Goal: Task Accomplishment & Management: Complete application form

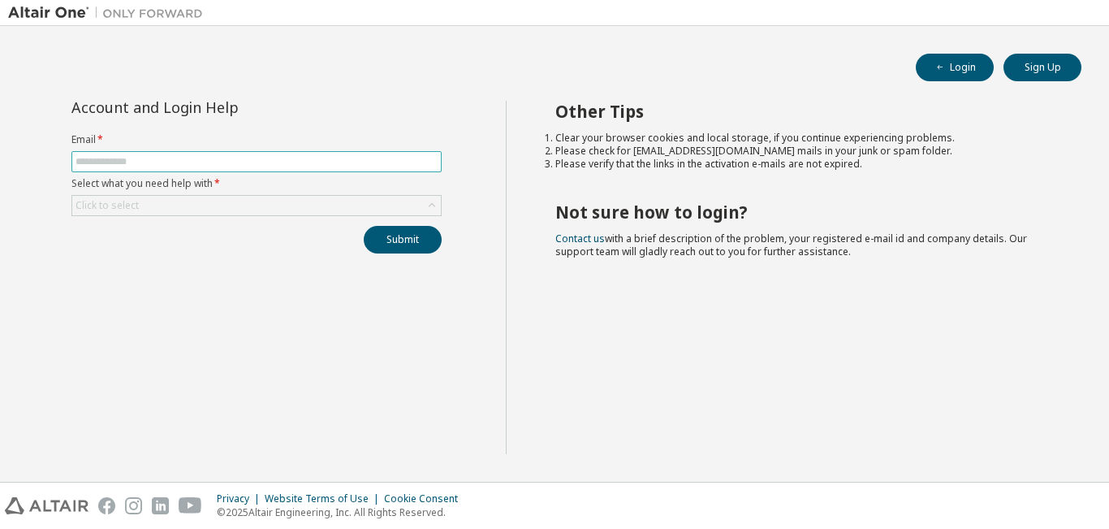
click at [242, 155] on input "text" at bounding box center [257, 161] width 362 height 13
type input "**********"
click at [258, 196] on div "Click to select" at bounding box center [256, 205] width 369 height 19
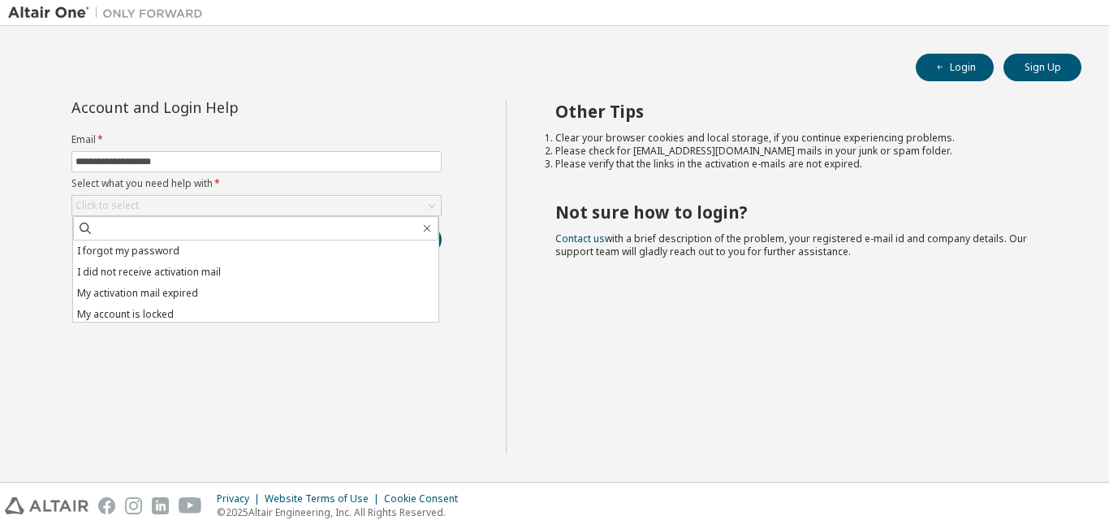
drag, startPoint x: 441, startPoint y: 257, endPoint x: 348, endPoint y: 341, distance: 125.3
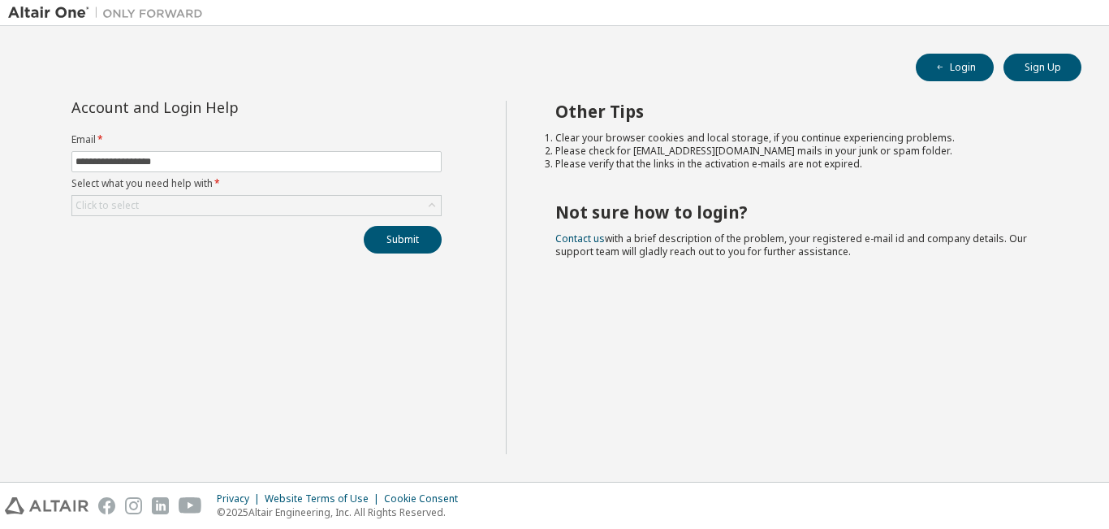
click at [846, 325] on div "Other Tips Clear your browser cookies and local storage, if you continue experi…" at bounding box center [804, 277] width 596 height 353
click at [278, 205] on div "Click to select" at bounding box center [256, 205] width 369 height 19
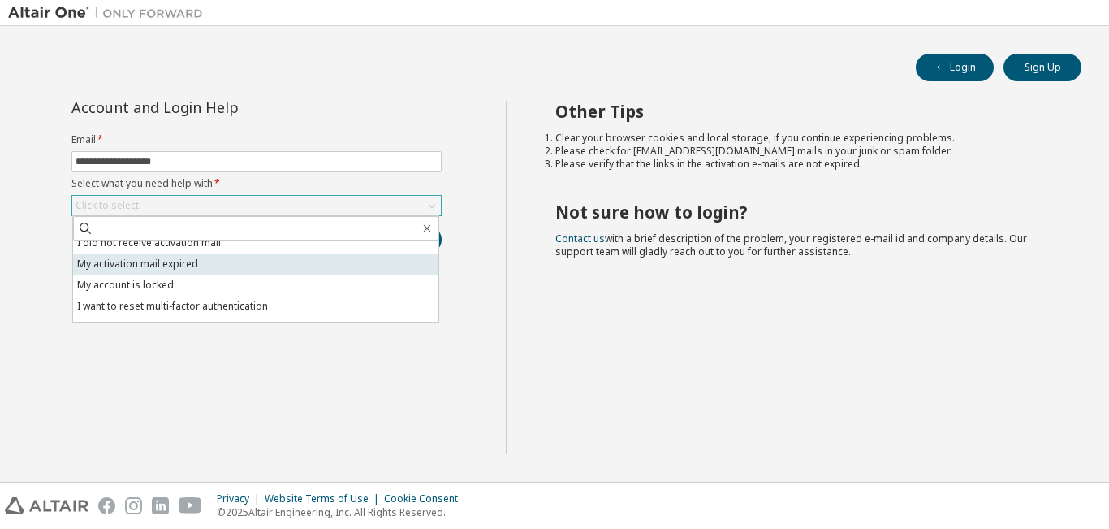
scroll to position [45, 0]
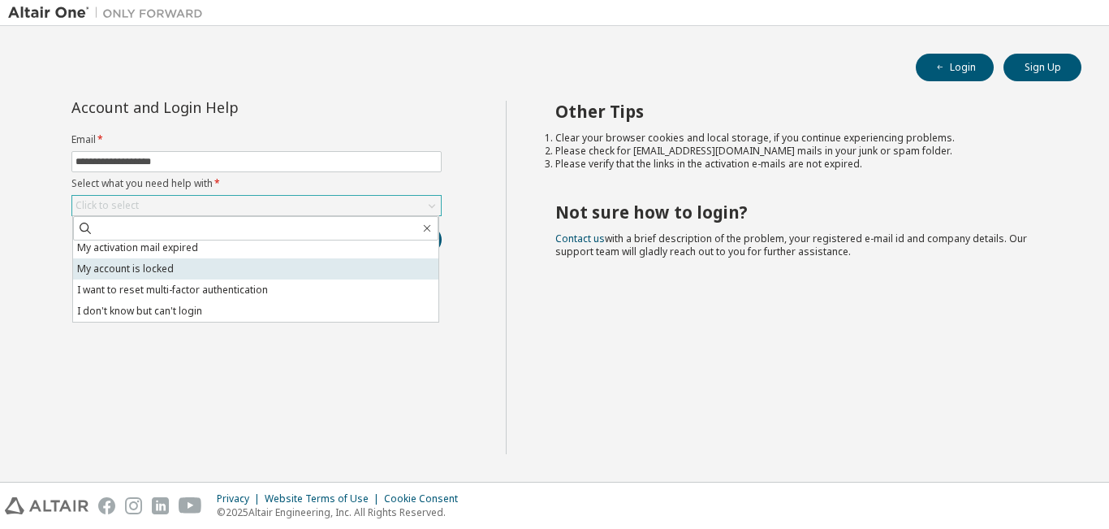
click at [161, 272] on li "My account is locked" at bounding box center [255, 268] width 365 height 21
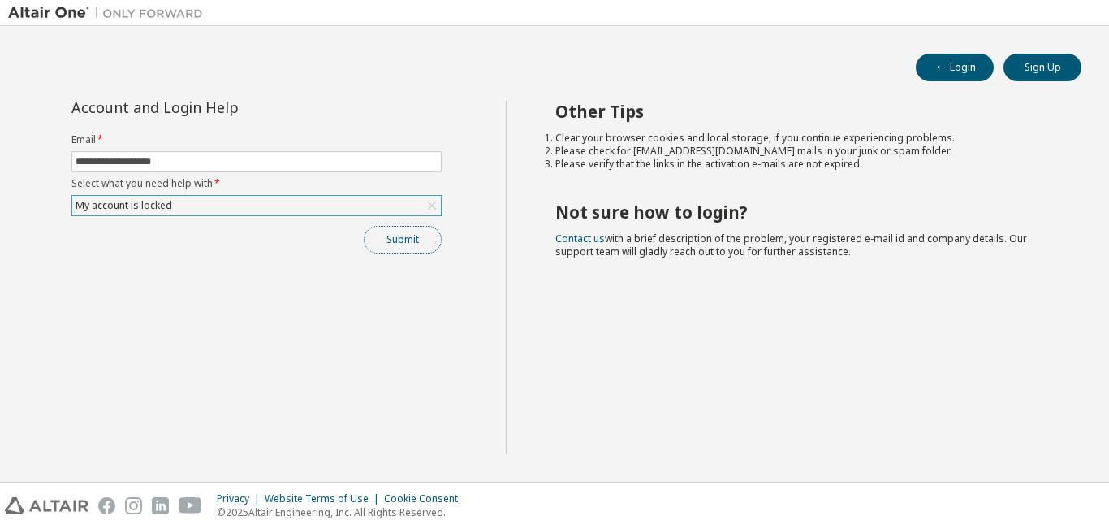
click at [412, 238] on button "Submit" at bounding box center [403, 240] width 78 height 28
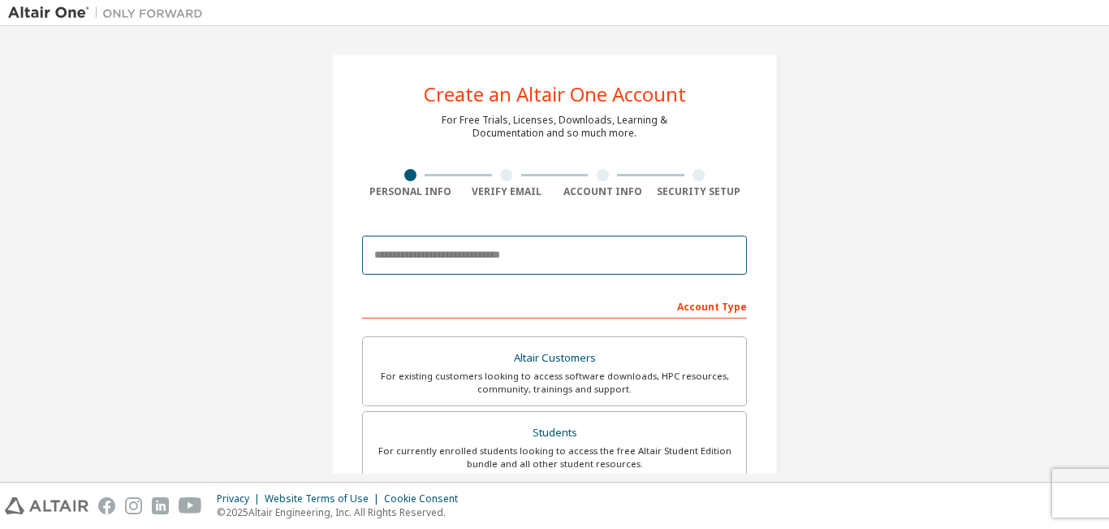
click at [556, 259] on input "email" at bounding box center [554, 254] width 385 height 39
click at [505, 257] on input "email" at bounding box center [554, 254] width 385 height 39
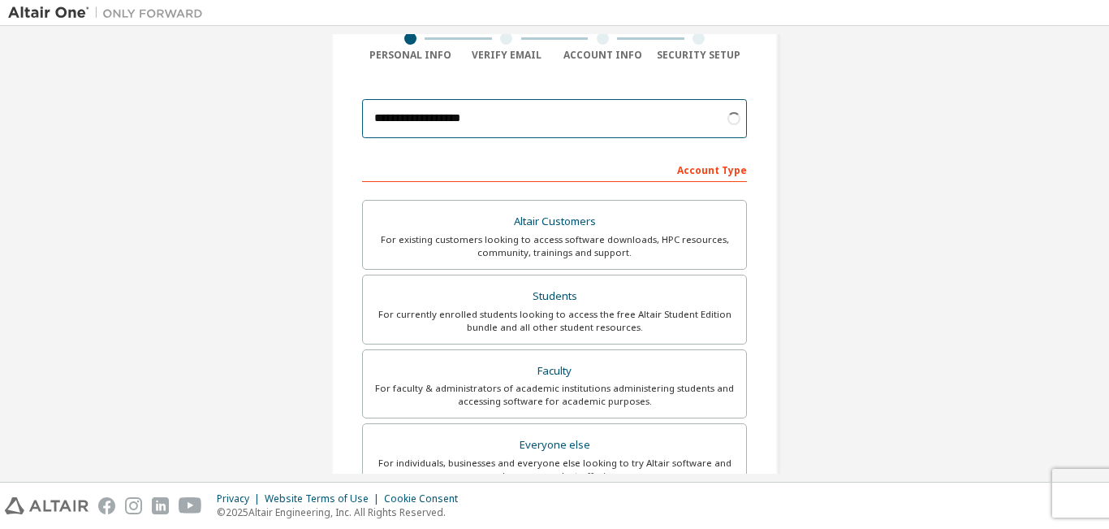
scroll to position [149, 0]
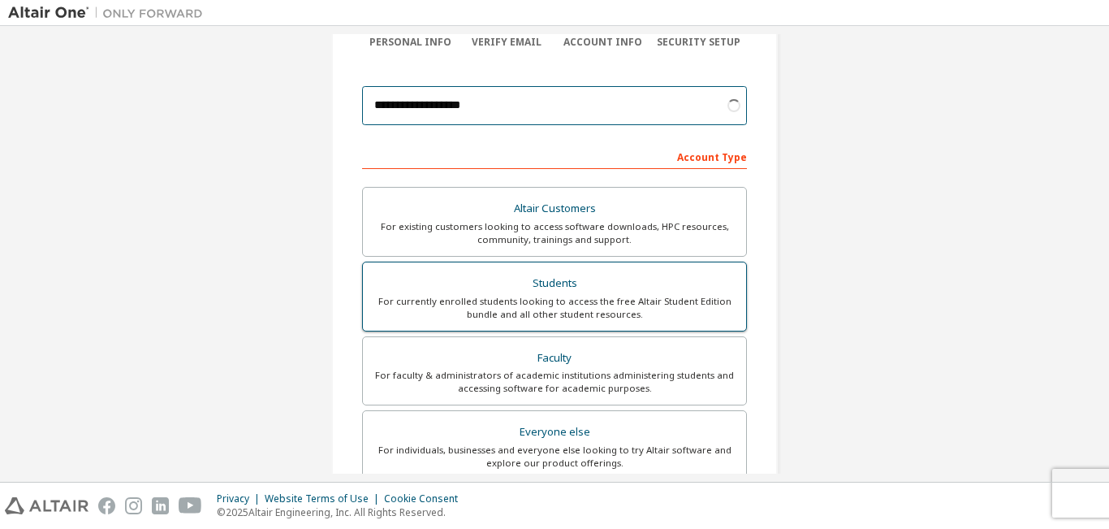
type input "**********"
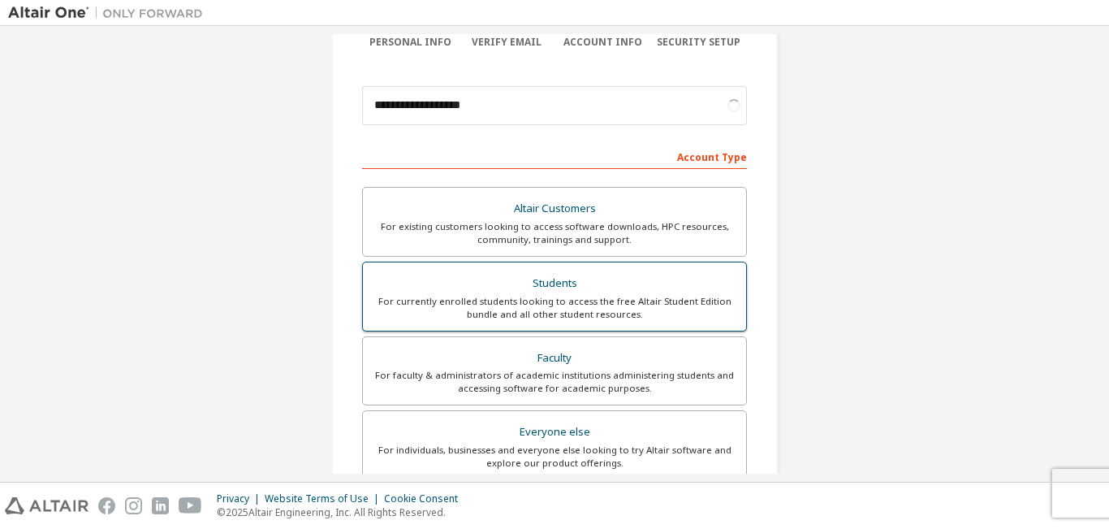
click at [668, 290] on div "Students" at bounding box center [555, 283] width 364 height 23
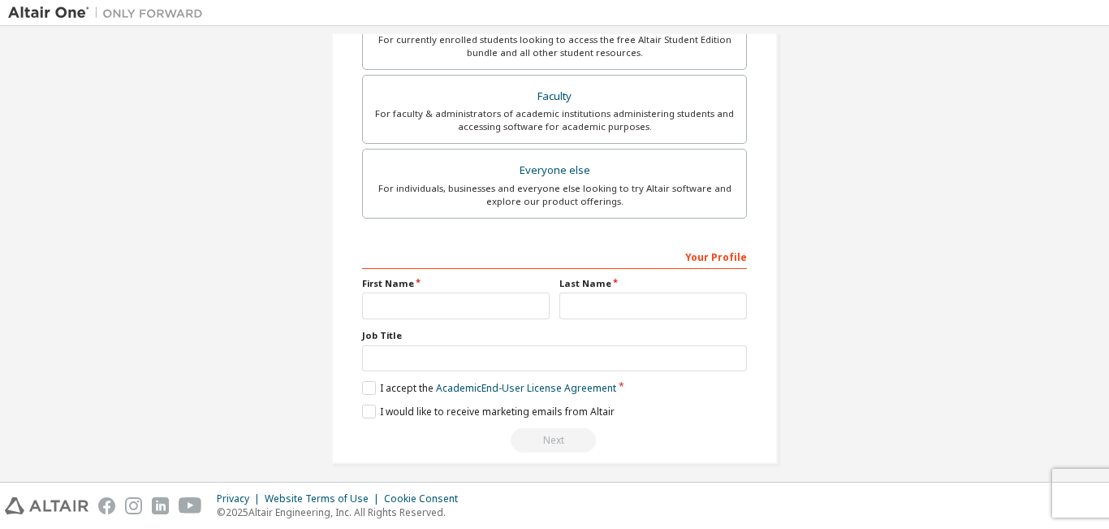
scroll to position [419, 0]
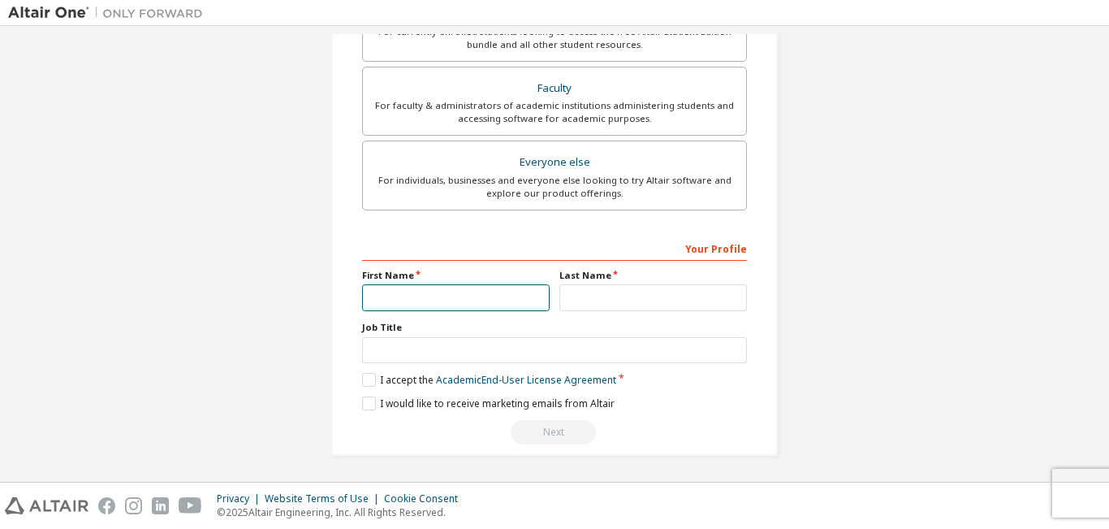
click at [516, 296] on input "text" at bounding box center [456, 297] width 188 height 27
type input "*****"
click at [620, 290] on input "text" at bounding box center [653, 297] width 188 height 27
type input "***"
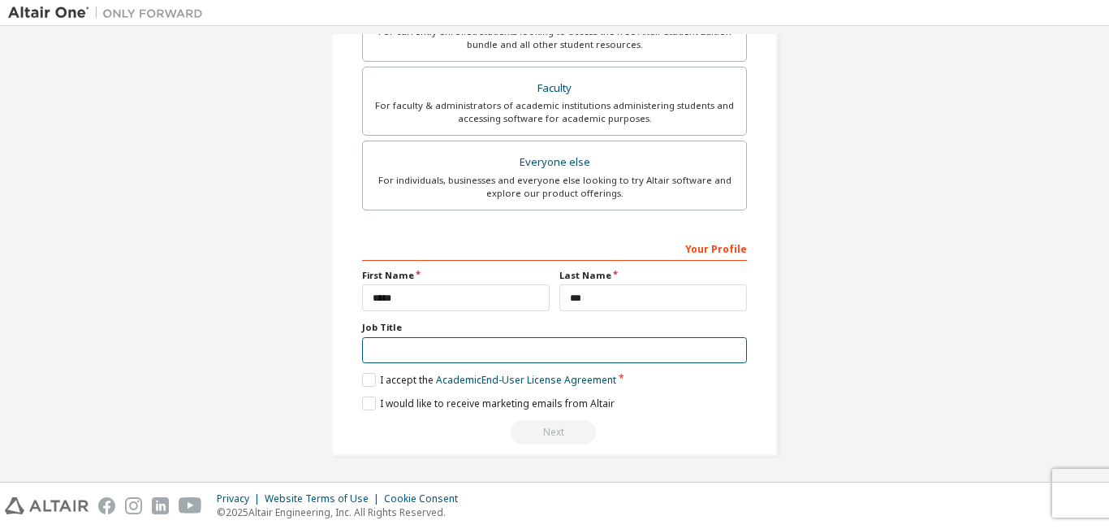
click at [609, 349] on input "text" at bounding box center [554, 350] width 385 height 27
type input "*******"
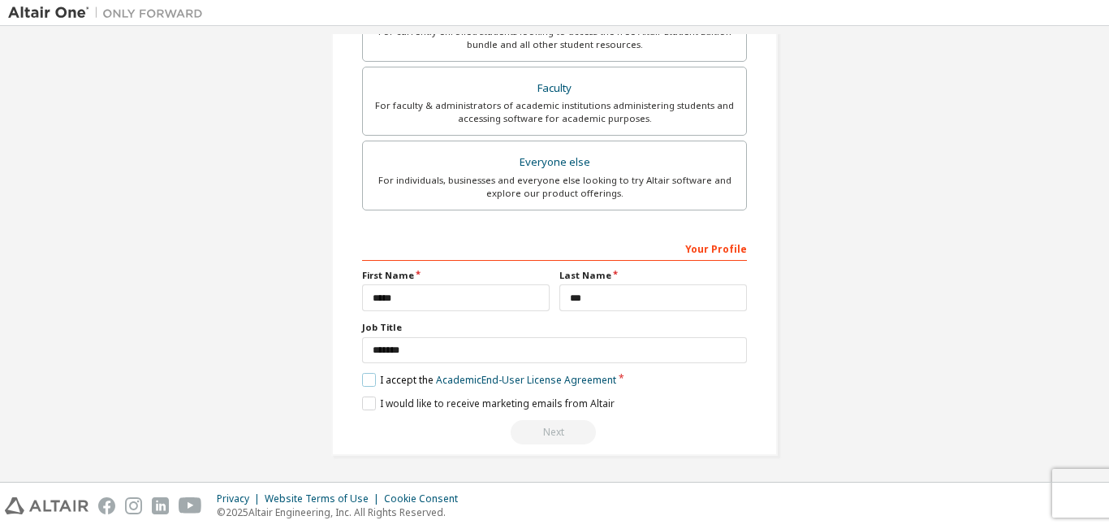
click at [365, 374] on label "I accept the Academic End-User License Agreement" at bounding box center [489, 380] width 254 height 14
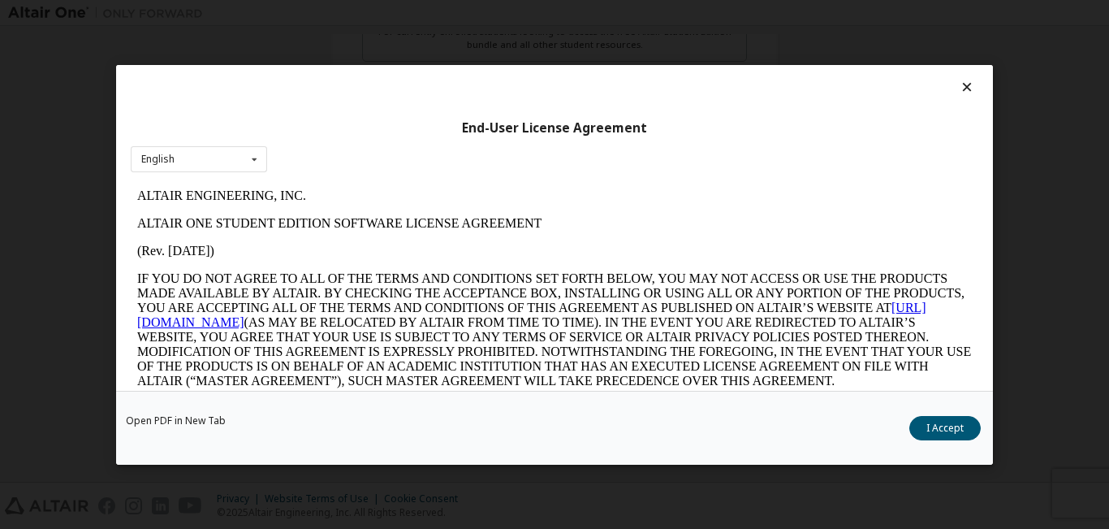
scroll to position [0, 0]
click at [965, 421] on button "I Accept" at bounding box center [944, 427] width 71 height 24
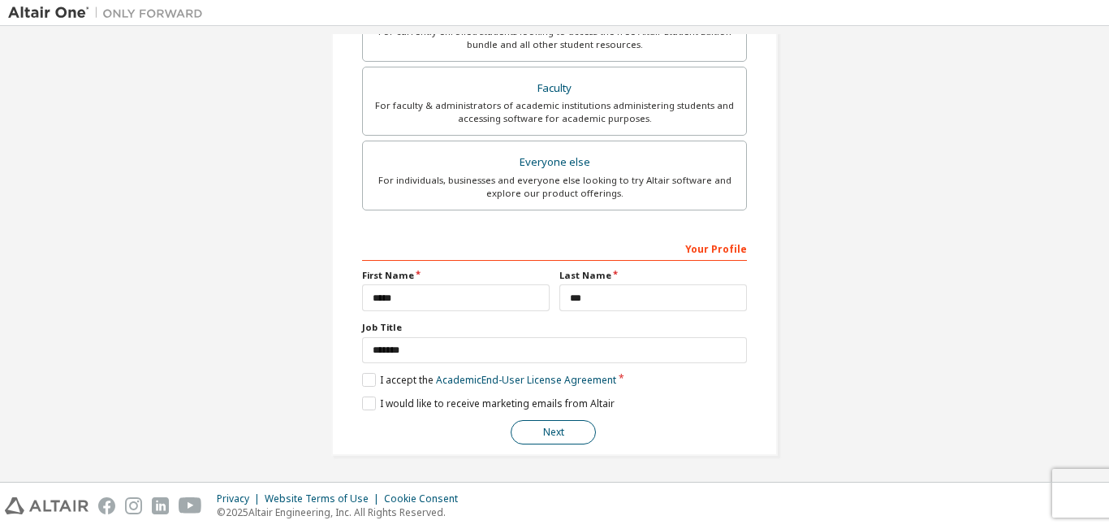
click at [558, 434] on button "Next" at bounding box center [553, 432] width 85 height 24
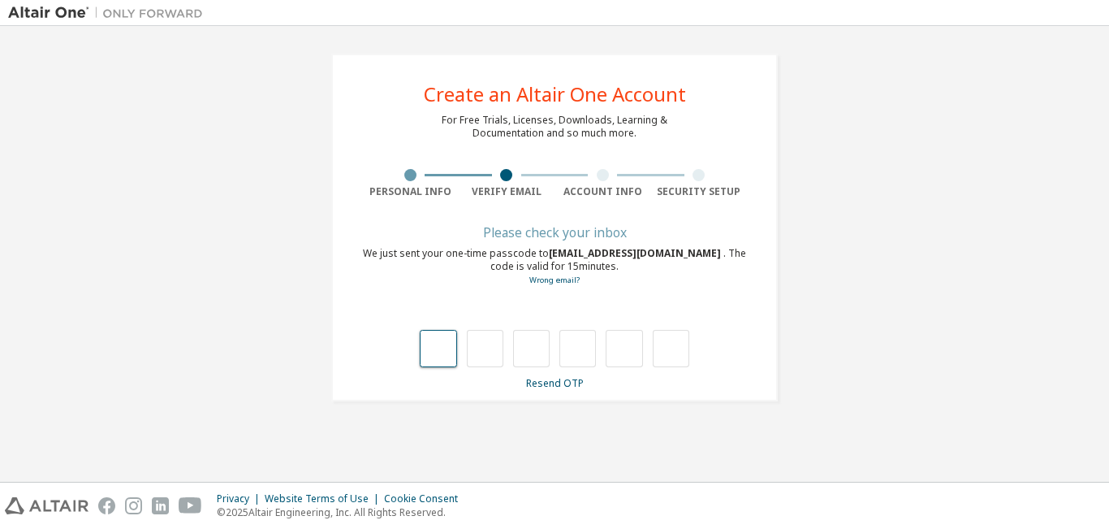
type input "*"
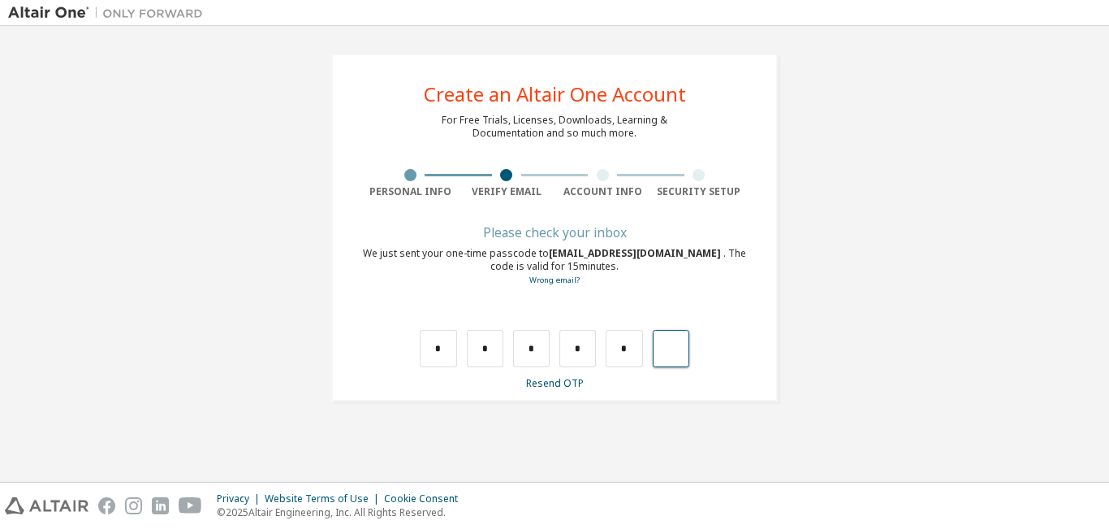
type input "*"
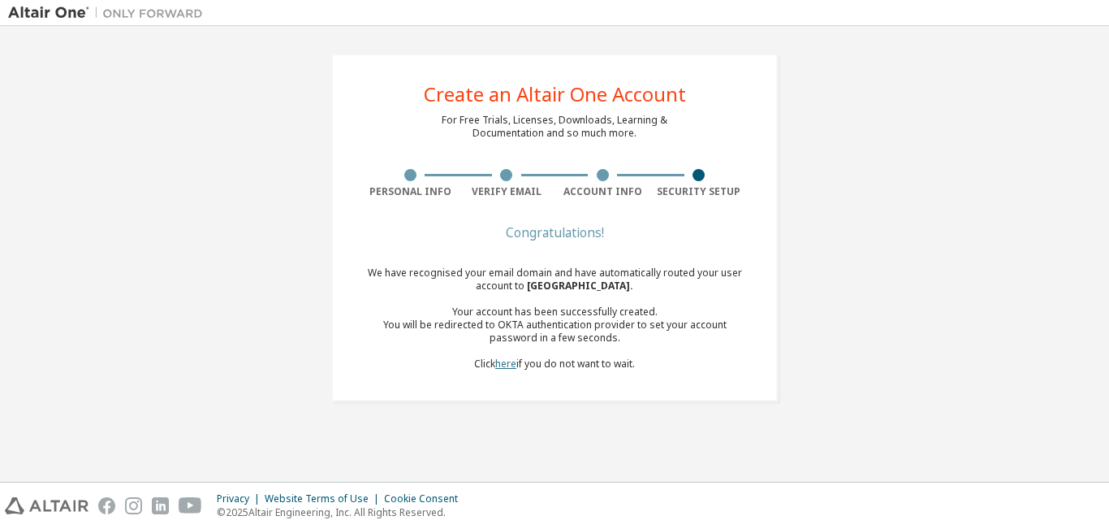
click at [503, 361] on link "here" at bounding box center [505, 363] width 21 height 14
